Goal: Task Accomplishment & Management: Use online tool/utility

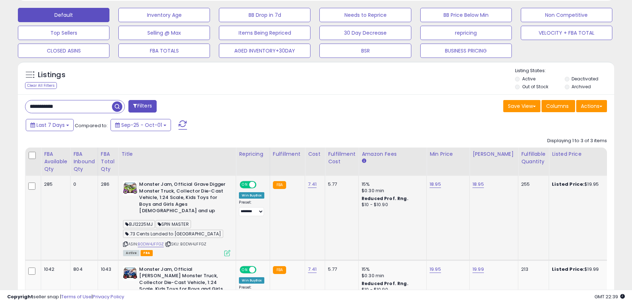
scroll to position [80, 0]
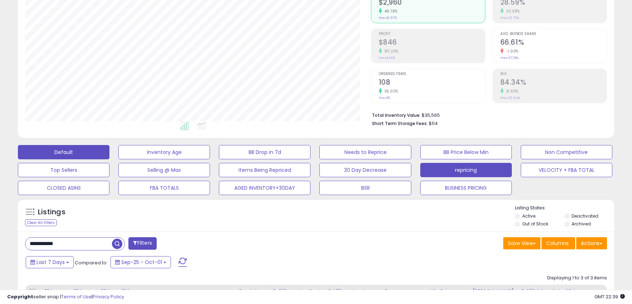
click at [459, 173] on button "repricing" at bounding box center [465, 170] width 91 height 14
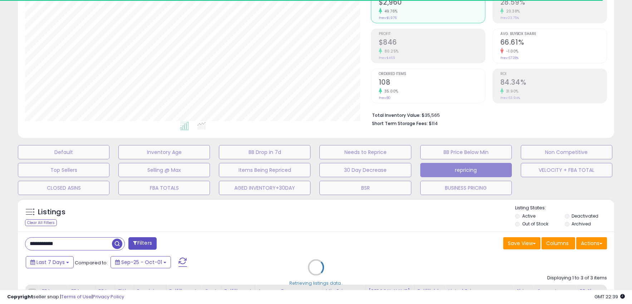
select select "**"
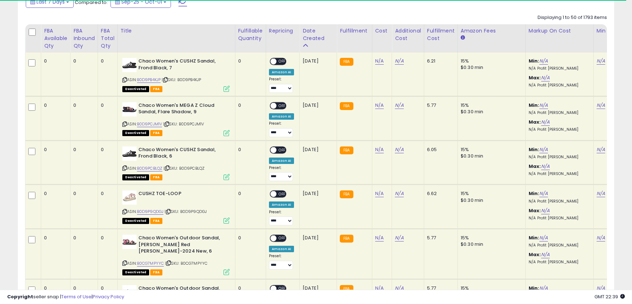
scroll to position [331, 0]
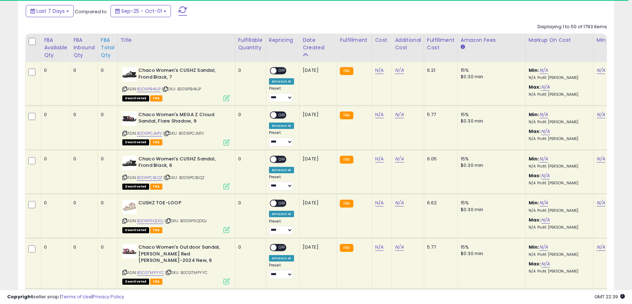
click at [112, 54] on div "FBA Total Qty" at bounding box center [108, 47] width 14 height 23
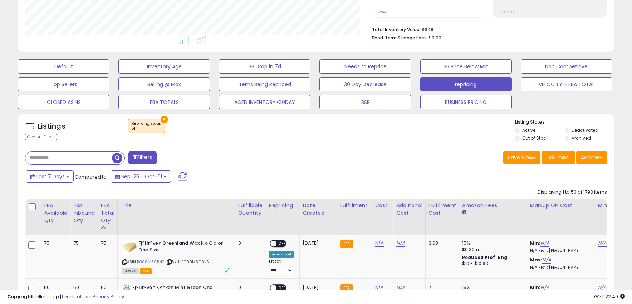
scroll to position [151, 0]
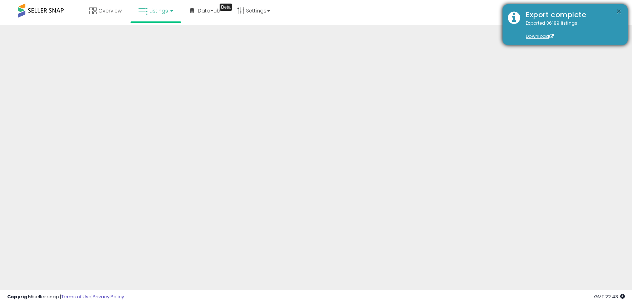
drag, startPoint x: 621, startPoint y: 10, endPoint x: 616, endPoint y: 11, distance: 5.4
click at [621, 10] on div "Export complete" at bounding box center [571, 15] width 102 height 10
